Goal: Entertainment & Leisure: Consume media (video, audio)

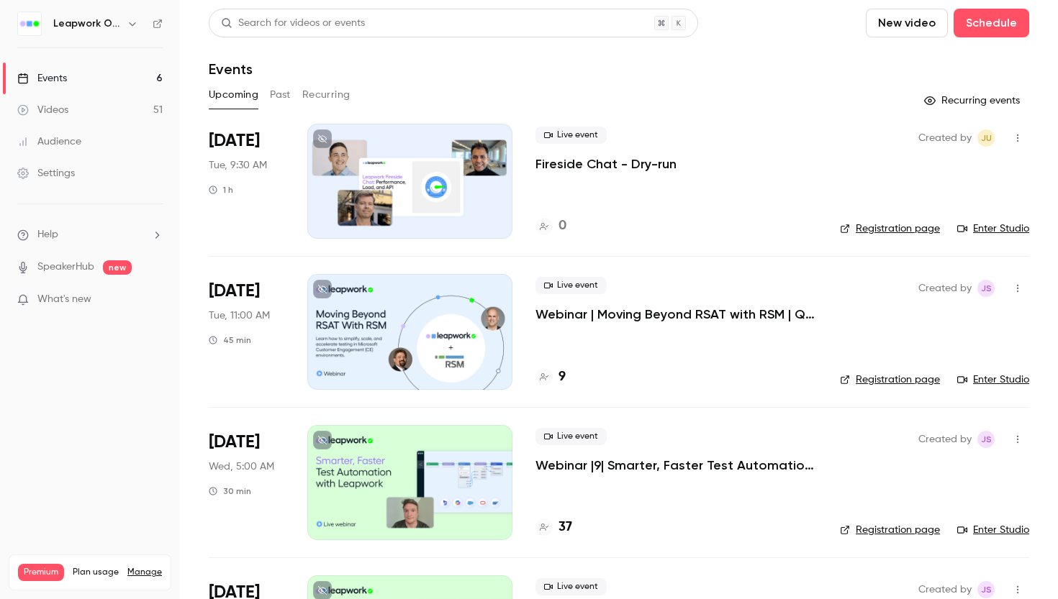
click at [55, 109] on div "Videos" at bounding box center [42, 110] width 51 height 14
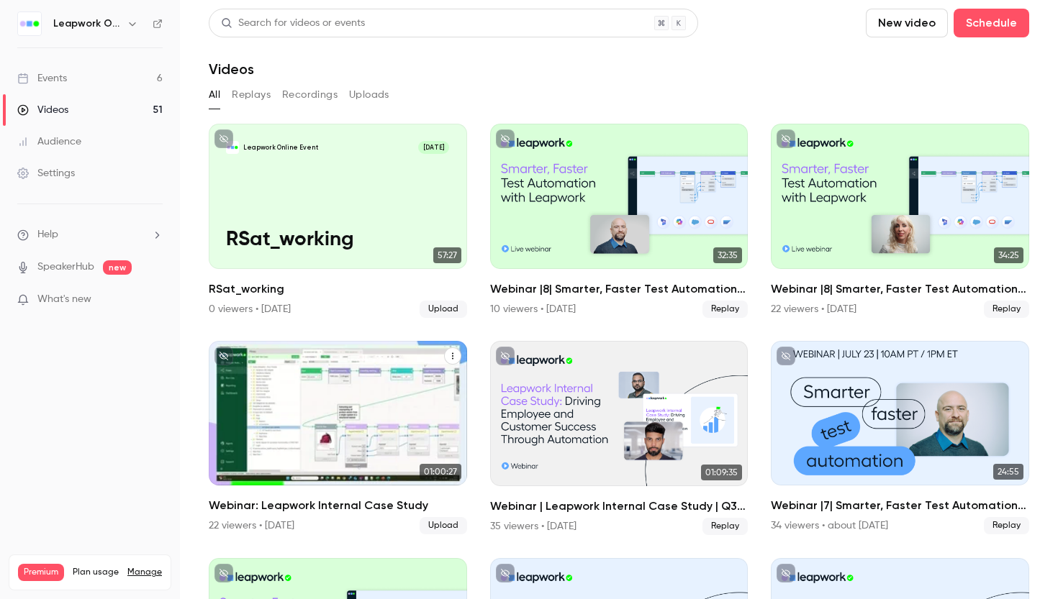
click at [289, 404] on div "Webinar: Leapwork Internal Case Study" at bounding box center [338, 413] width 258 height 145
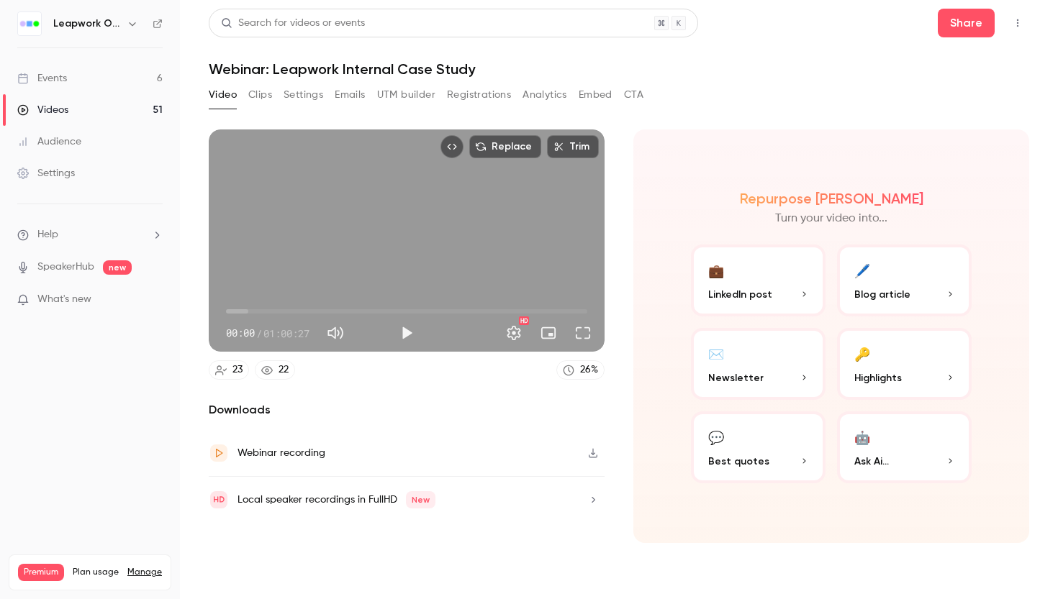
click at [48, 75] on div "Events" at bounding box center [42, 78] width 50 height 14
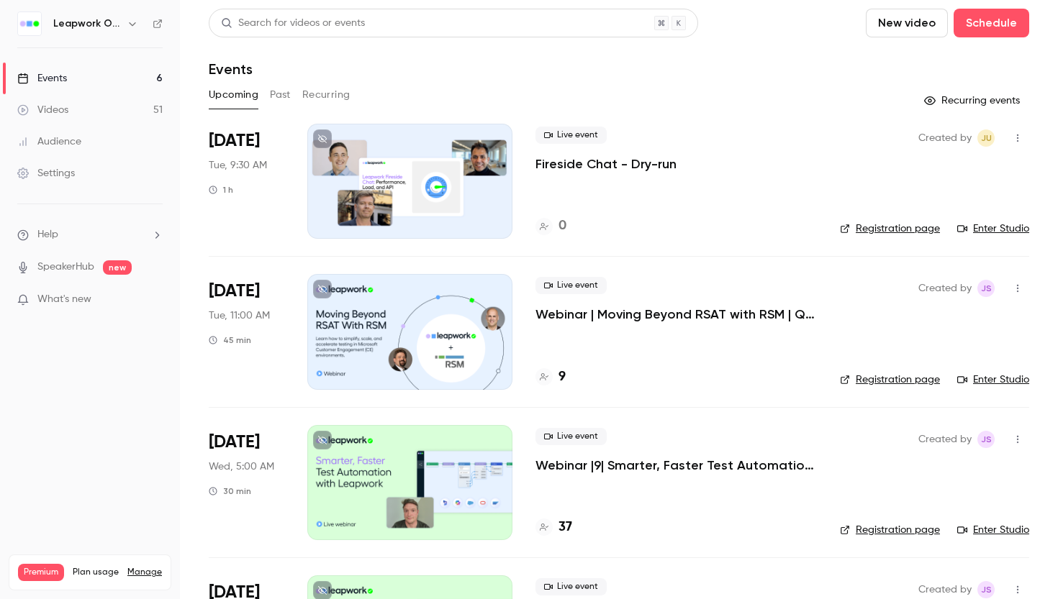
click at [279, 91] on button "Past" at bounding box center [280, 94] width 21 height 23
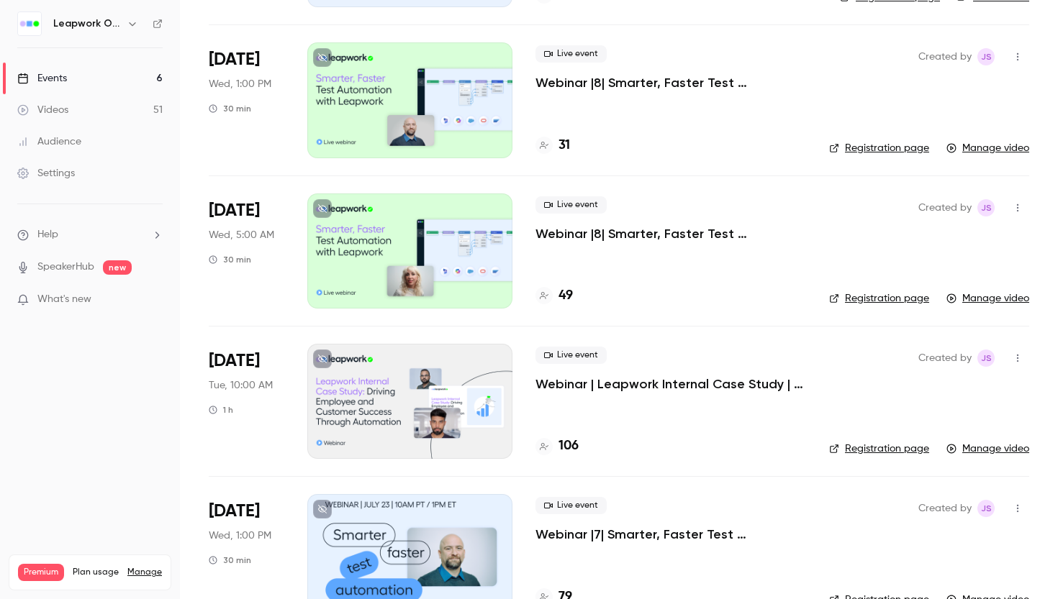
scroll to position [241, 0]
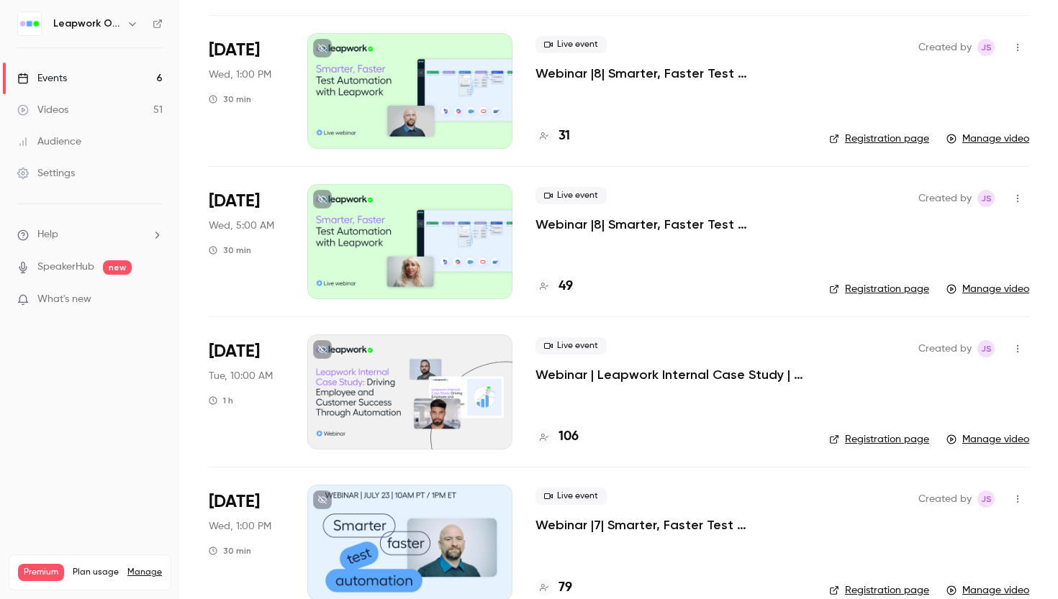
click at [438, 363] on div at bounding box center [409, 392] width 205 height 115
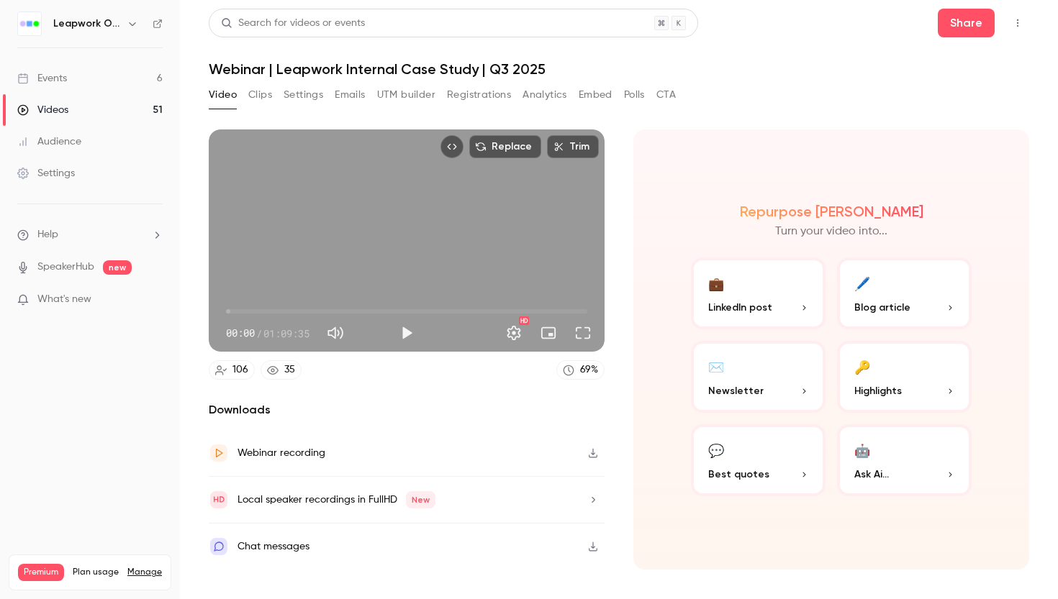
click at [261, 94] on button "Clips" at bounding box center [260, 94] width 24 height 23
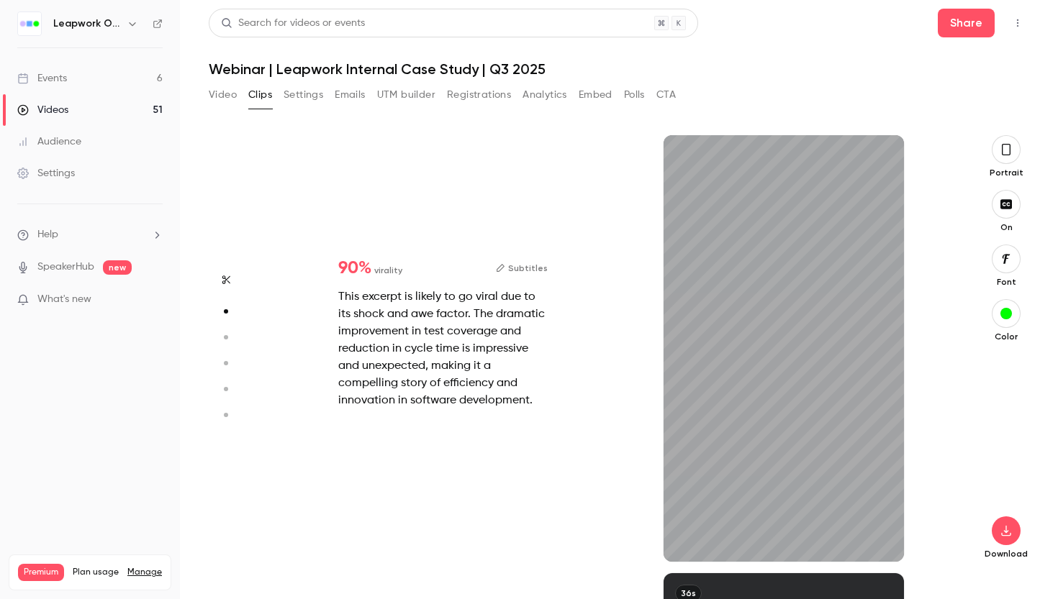
scroll to position [438, 0]
type input "****"
